Goal: Information Seeking & Learning: Check status

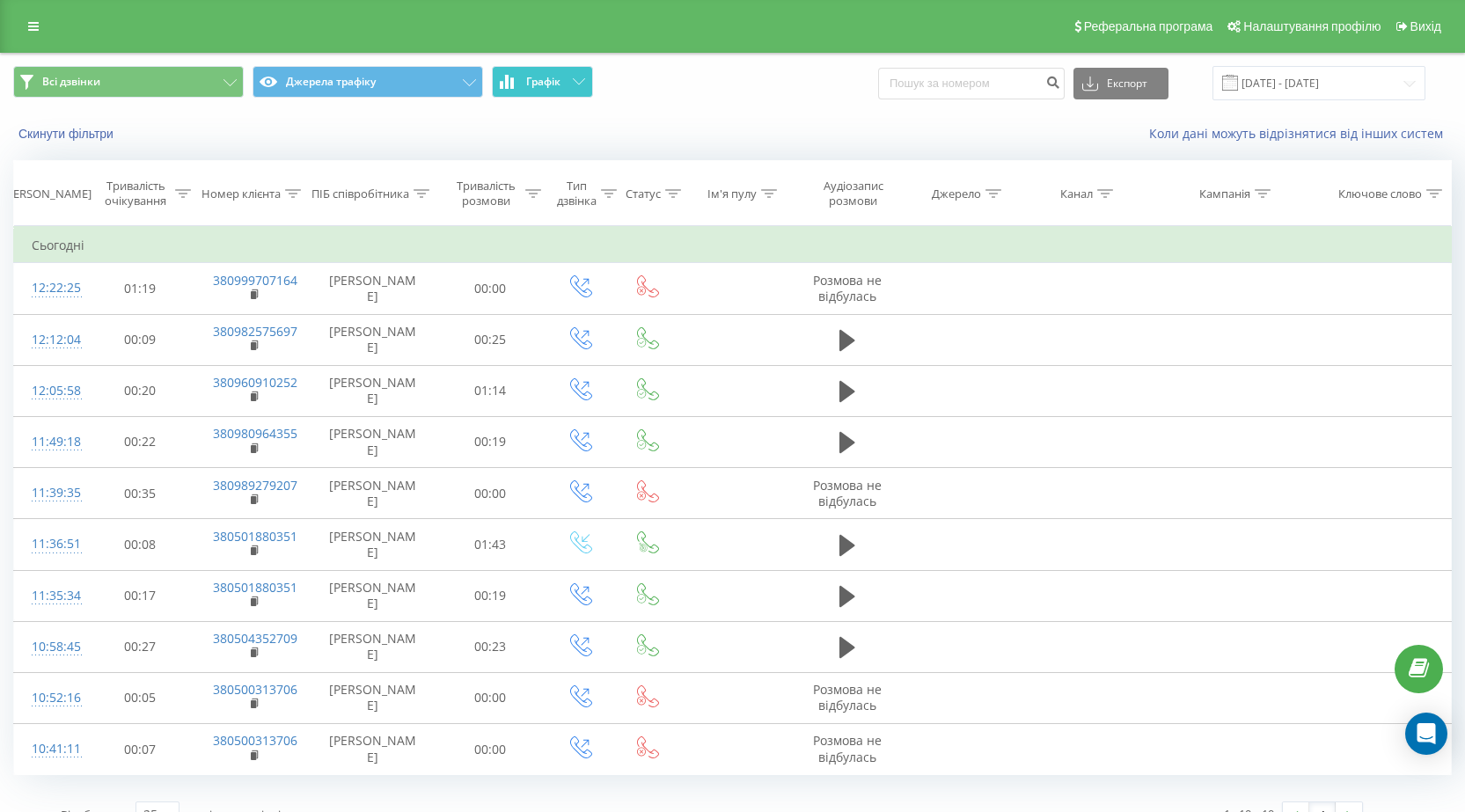
click at [579, 89] on button "Графік" at bounding box center [543, 82] width 101 height 32
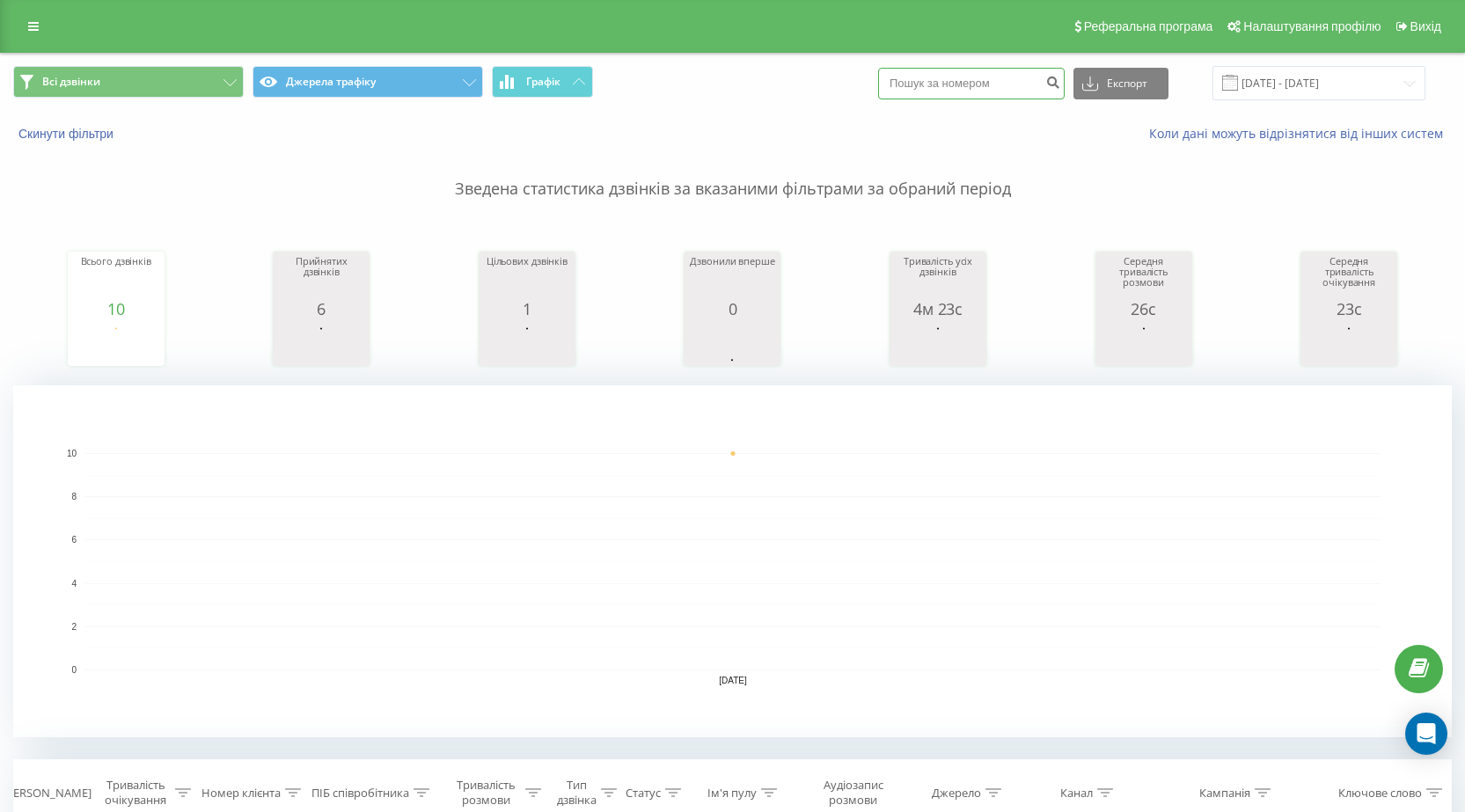
click at [969, 83] on input at bounding box center [971, 83] width 186 height 32
paste input "[PHONE_NUMBER]"
type input "[PHONE_NUMBER]"
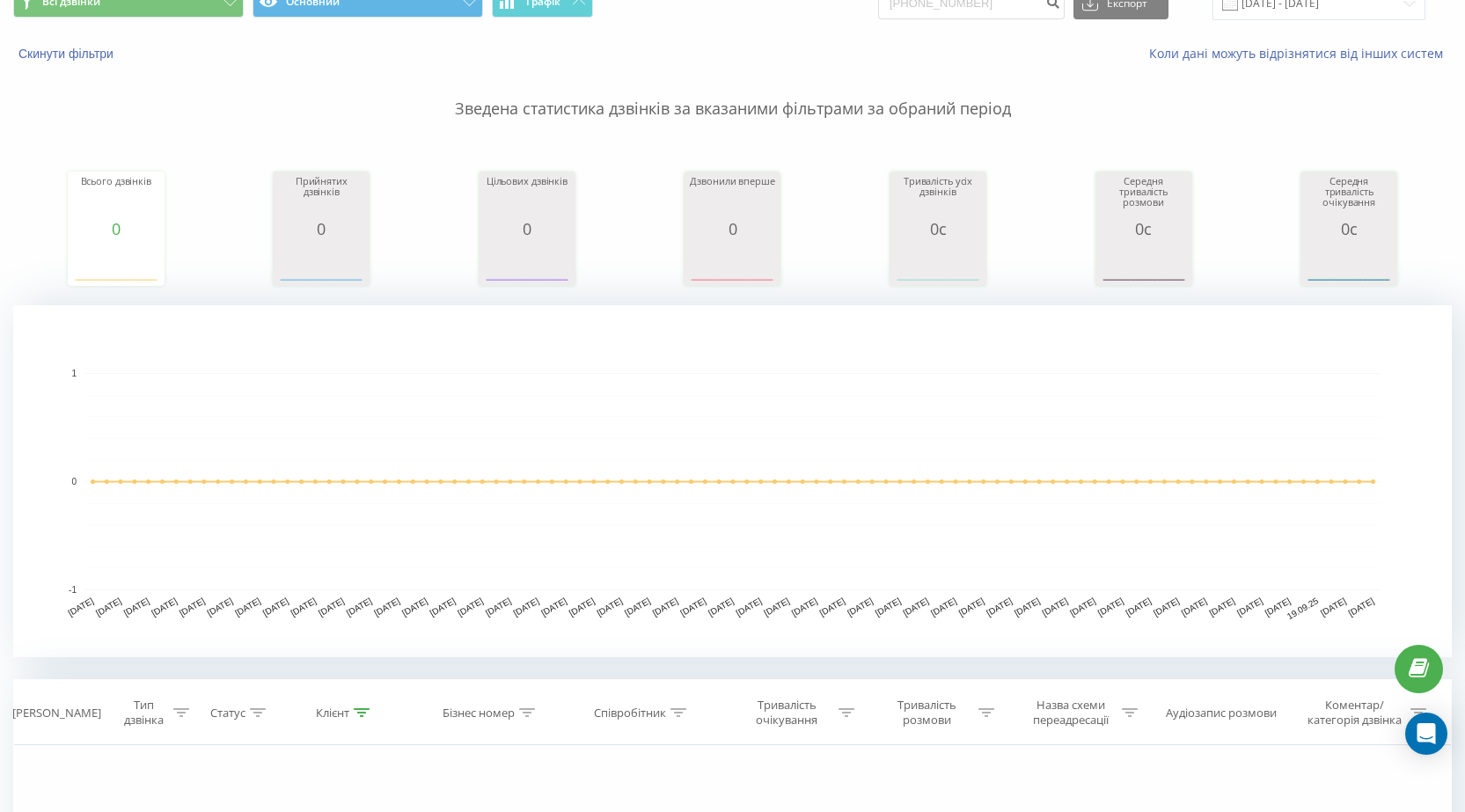
scroll to position [72, 0]
